Goal: Navigation & Orientation: Understand site structure

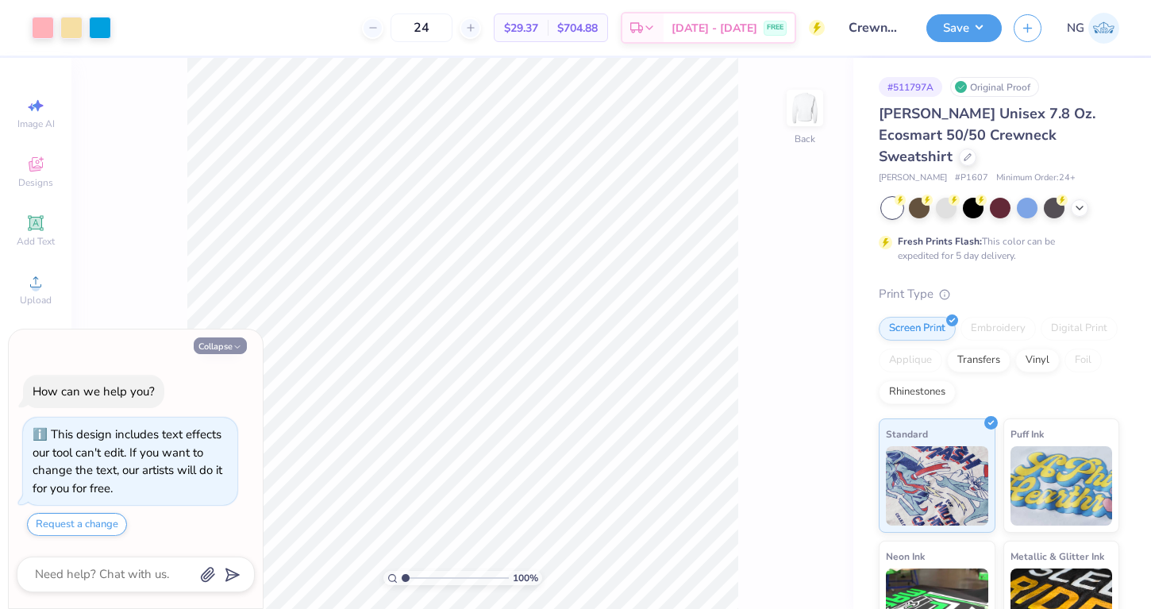
click at [229, 349] on button "Collapse" at bounding box center [220, 345] width 53 height 17
type textarea "x"
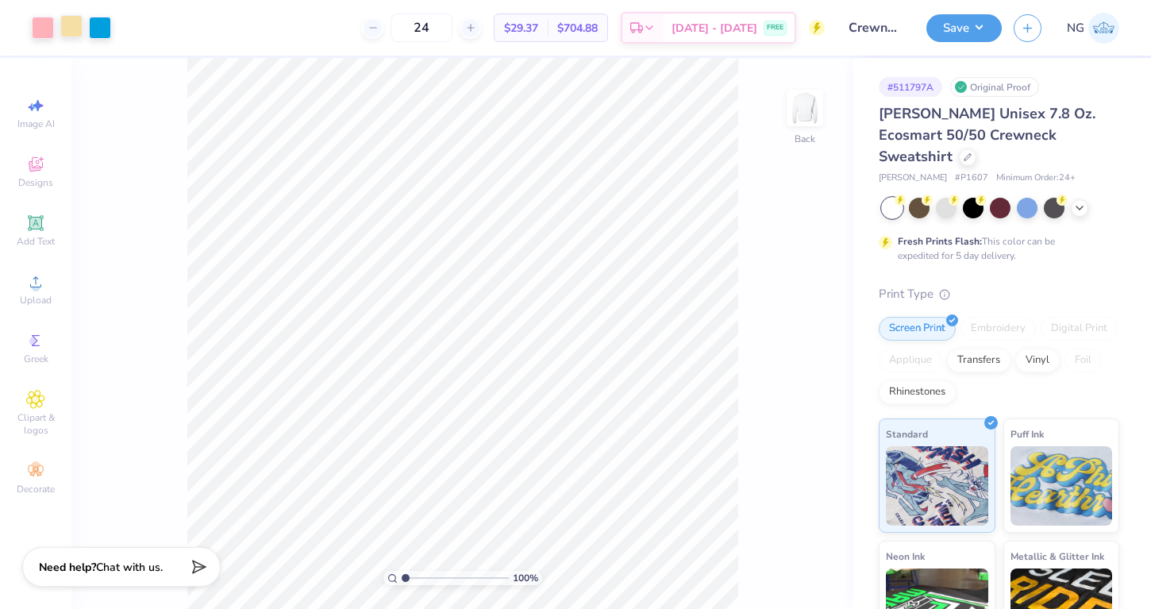
click at [71, 26] on div at bounding box center [71, 26] width 22 height 22
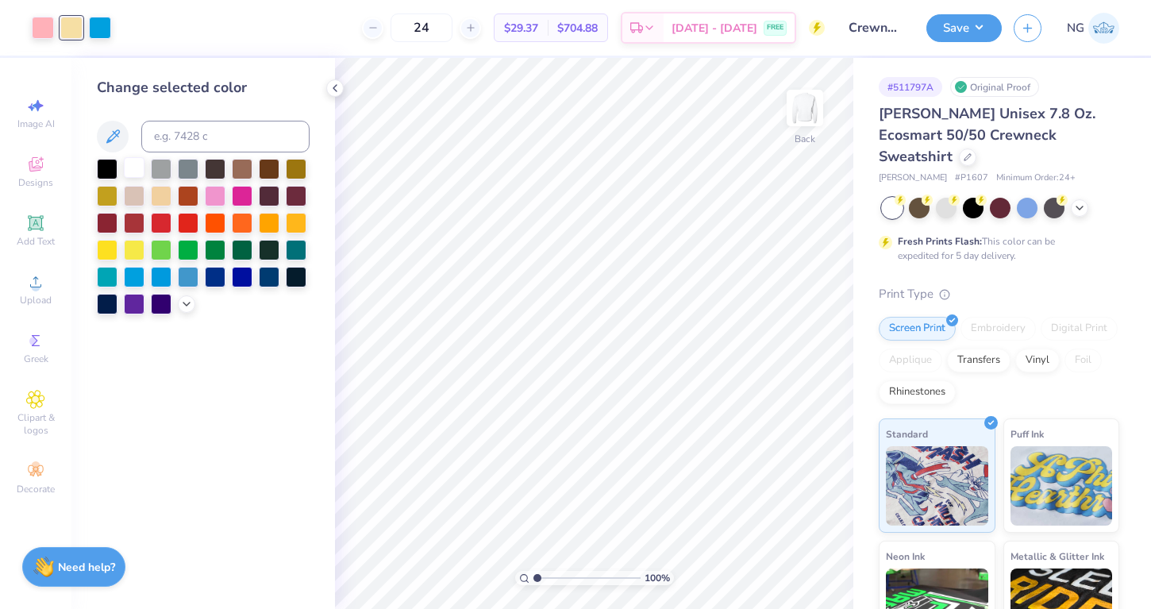
click at [133, 171] on div at bounding box center [134, 167] width 21 height 21
click at [329, 85] on icon at bounding box center [335, 88] width 13 height 13
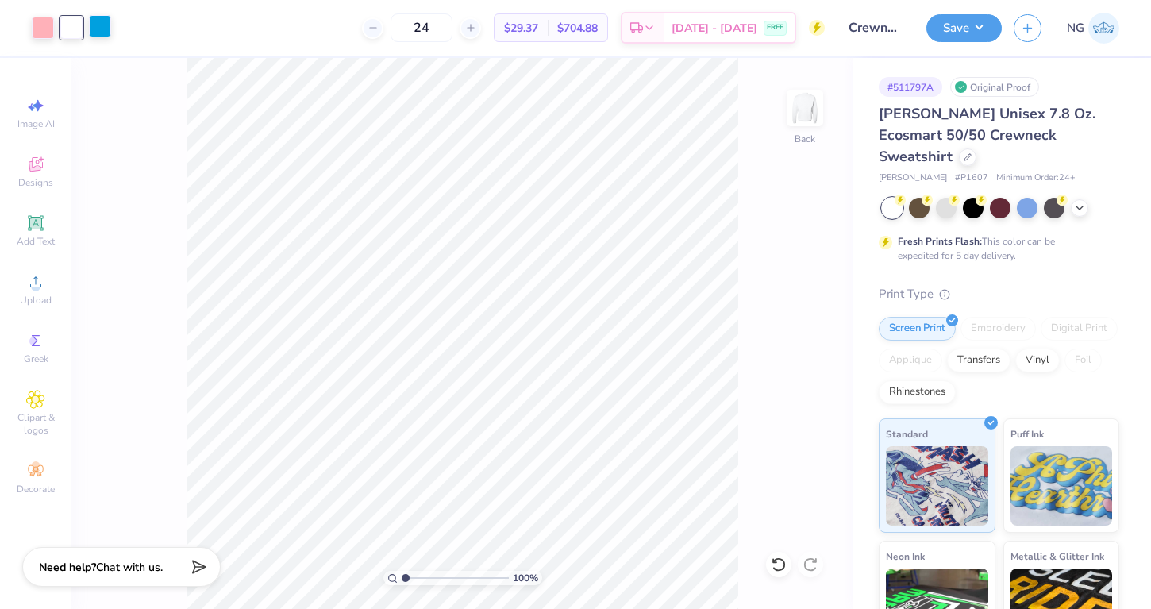
click at [100, 25] on div at bounding box center [100, 26] width 22 height 22
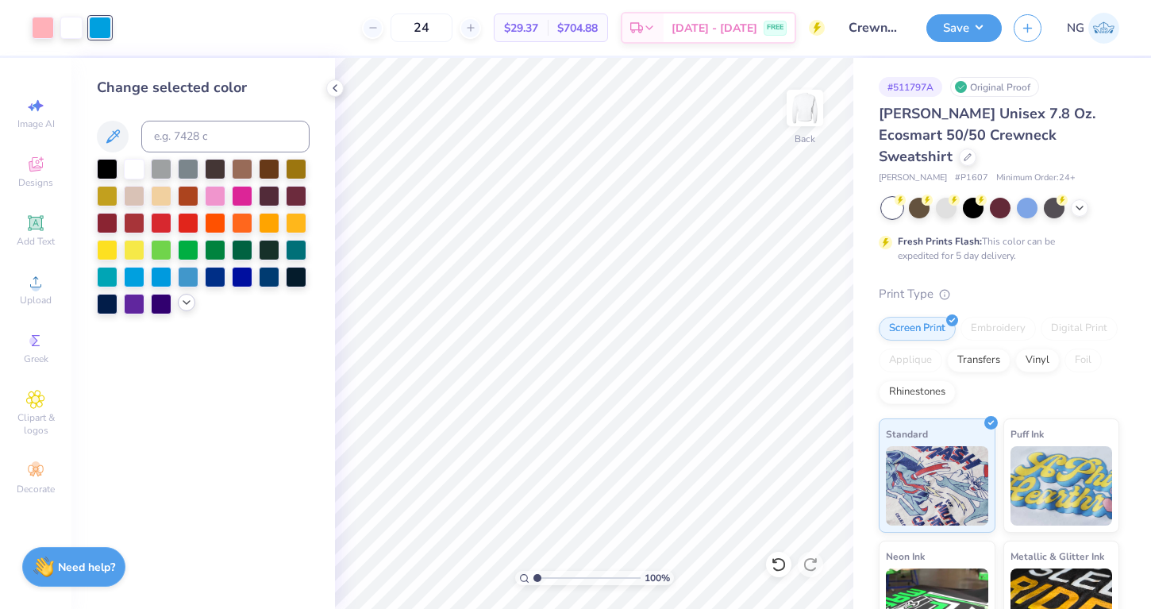
click at [183, 302] on icon at bounding box center [186, 302] width 13 height 13
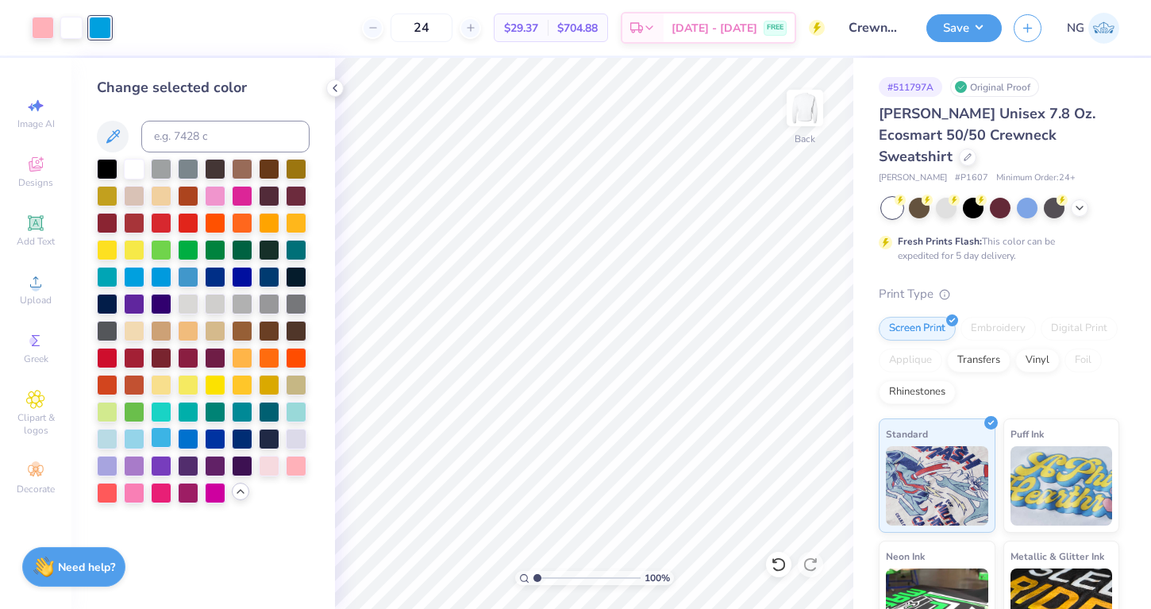
click at [158, 431] on div at bounding box center [161, 437] width 21 height 21
click at [333, 95] on div at bounding box center [334, 87] width 17 height 17
